Goal: Understand process/instructions

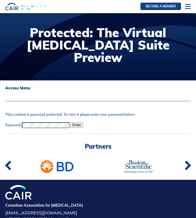
click at [70, 122] on input "Enter" at bounding box center [76, 124] width 13 height 5
click at [78, 124] on input "Enter" at bounding box center [76, 124] width 13 height 5
